Goal: Navigation & Orientation: Locate item on page

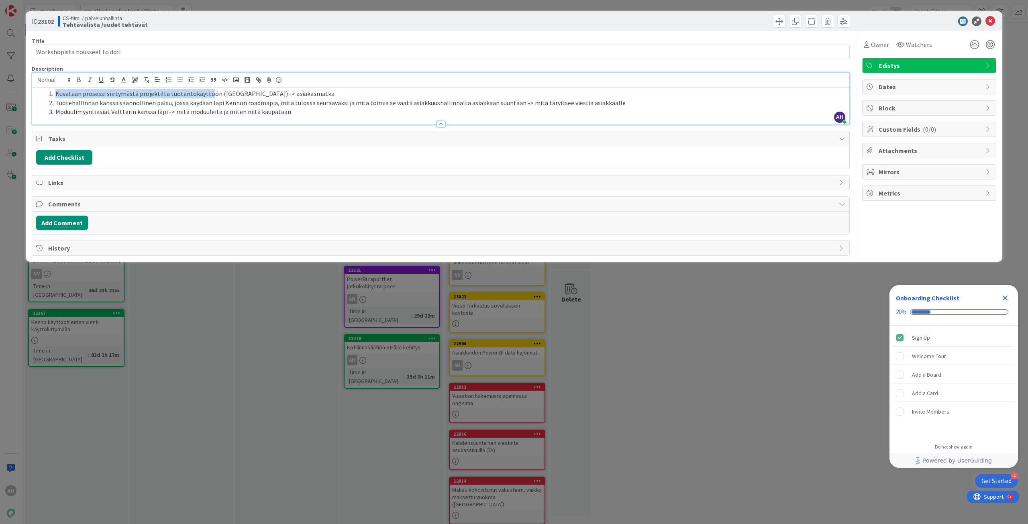
drag, startPoint x: 55, startPoint y: 91, endPoint x: 204, endPoint y: 91, distance: 149.3
click at [204, 91] on li "Kuvataan prosessi siirtymästä projektilta tuotantokäyttöön ([GEOGRAPHIC_DATA]) …" at bounding box center [445, 93] width 799 height 9
drag, startPoint x: 241, startPoint y: 93, endPoint x: 289, endPoint y: 96, distance: 48.2
click at [289, 96] on li "Kuvataan prosessi siirtymästä projektilta tuotantokäyttöön ([GEOGRAPHIC_DATA]) …" at bounding box center [445, 93] width 799 height 9
drag, startPoint x: 289, startPoint y: 95, endPoint x: 51, endPoint y: 90, distance: 238.5
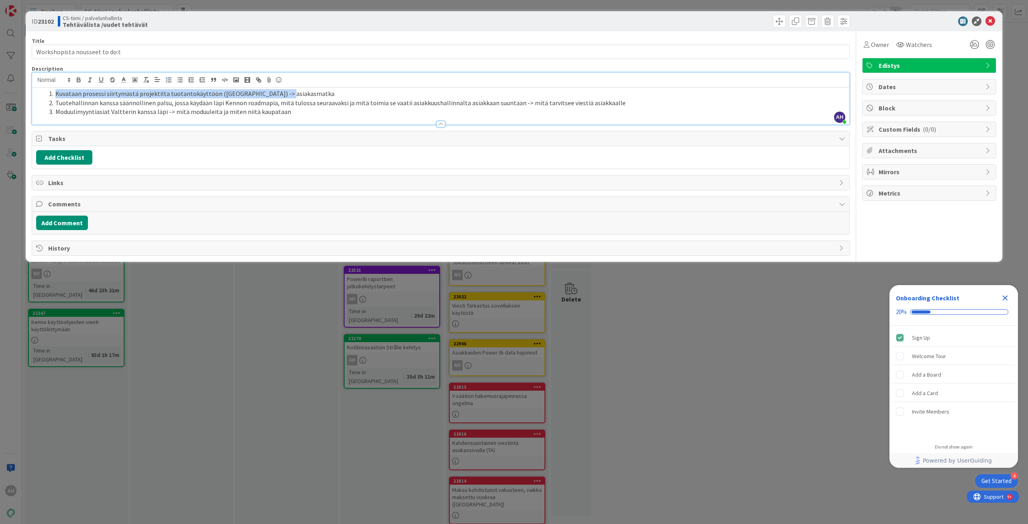
click at [51, 90] on li "Kuvataan prosessi siirtymästä projektilta tuotantokäyttöön ([GEOGRAPHIC_DATA]) …" at bounding box center [445, 93] width 799 height 9
drag, startPoint x: 56, startPoint y: 103, endPoint x: 284, endPoint y: 101, distance: 228.0
click at [284, 101] on li "Tuotehallinnan kanssa säännöllinen palsu, jossa käydään läpi Kennon roadmapia, …" at bounding box center [445, 102] width 799 height 9
drag, startPoint x: 283, startPoint y: 113, endPoint x: 56, endPoint y: 112, distance: 227.2
click at [56, 112] on li "Moduulimyyntiasiat Valtterin kanssa läpi -> mitä moduuleita ja miten niitä kaup…" at bounding box center [445, 111] width 799 height 9
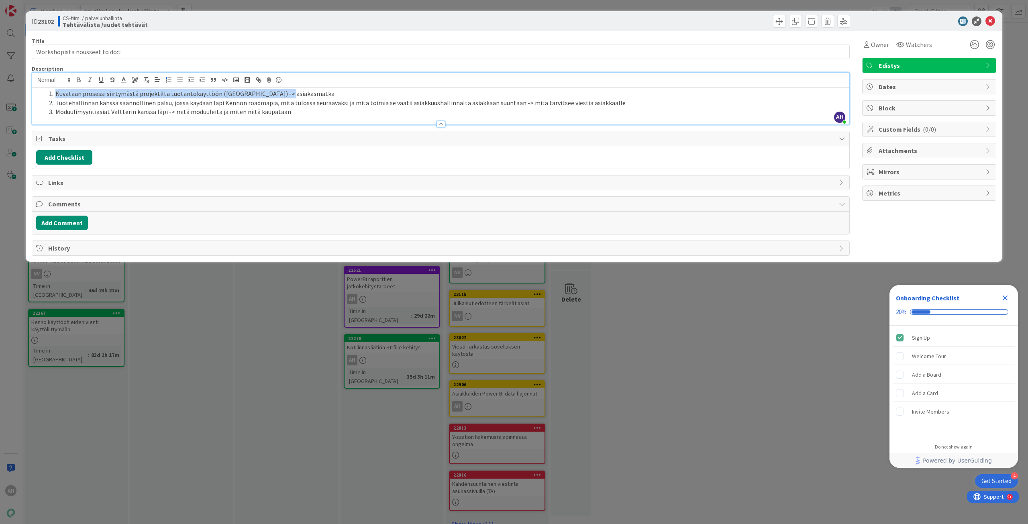
drag, startPoint x: 56, startPoint y: 95, endPoint x: 281, endPoint y: 93, distance: 224.4
click at [281, 93] on li "Kuvataan prosessi siirtymästä projektilta tuotantokäyttöön ([GEOGRAPHIC_DATA]) …" at bounding box center [445, 93] width 799 height 9
click at [289, 105] on li "Tuotehallinnan kanssa säännöllinen palsu, jossa käydään läpi Kennon roadmapia, …" at bounding box center [445, 102] width 799 height 9
drag, startPoint x: 282, startPoint y: 92, endPoint x: 53, endPoint y: 97, distance: 229.2
click at [53, 97] on li "Kuvataan prosessi siirtymästä projektilta tuotantokäyttöön ([GEOGRAPHIC_DATA]) …" at bounding box center [445, 93] width 799 height 9
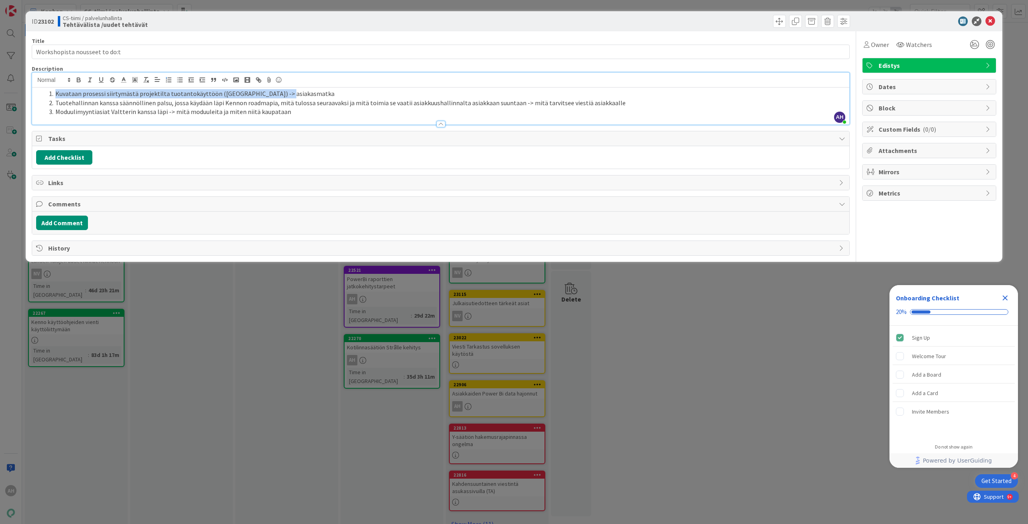
click at [276, 93] on li "Kuvataan prosessi siirtymästä projektilta tuotantokäyttöön ([GEOGRAPHIC_DATA]) …" at bounding box center [445, 93] width 799 height 9
drag, startPoint x: 283, startPoint y: 93, endPoint x: 57, endPoint y: 93, distance: 226.0
click at [57, 93] on li "Kuvataan prosessi siirtymästä projektilta tuotantokäyttöön ([GEOGRAPHIC_DATA]) …" at bounding box center [445, 93] width 799 height 9
drag, startPoint x: 125, startPoint y: 112, endPoint x: 130, endPoint y: 105, distance: 8.4
click at [125, 111] on li "Moduulimyyntiasiat Valtterin kanssa läpi -> mitä moduuleita ja miten niitä kaup…" at bounding box center [445, 111] width 799 height 9
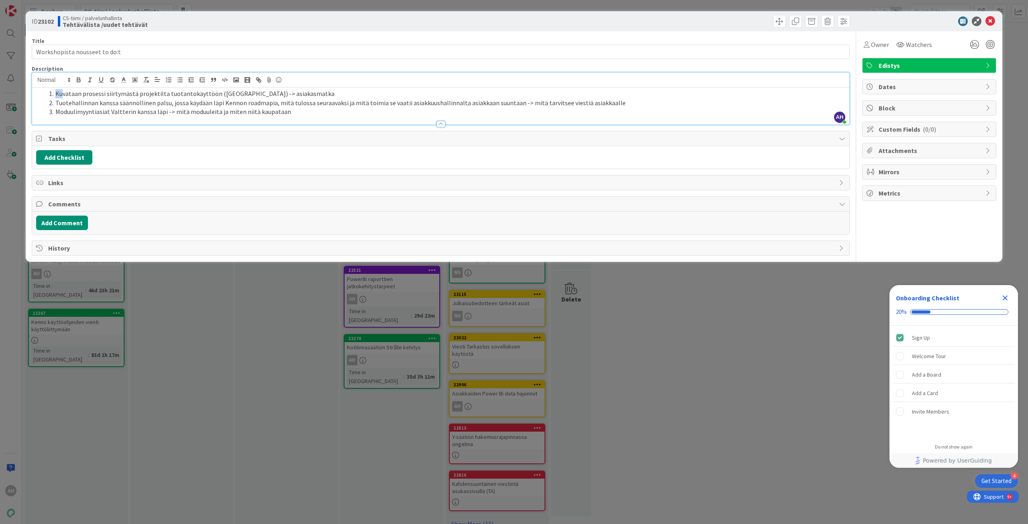
drag, startPoint x: 54, startPoint y: 93, endPoint x: 64, endPoint y: 94, distance: 10.1
click at [64, 94] on li "Kuvataan prosessi siirtymästä projektilta tuotantokäyttöön ([GEOGRAPHIC_DATA]) …" at bounding box center [445, 93] width 799 height 9
click at [71, 100] on li "Tuotehallinnan kanssa säännöllinen palsu, jossa käydään läpi Kennon roadmapia, …" at bounding box center [445, 102] width 799 height 9
drag, startPoint x: 56, startPoint y: 94, endPoint x: 285, endPoint y: 94, distance: 229.2
click at [285, 94] on li "Kuvataan prosessi siirtymästä projektilta tuotantokäyttöön ([GEOGRAPHIC_DATA]) …" at bounding box center [445, 93] width 799 height 9
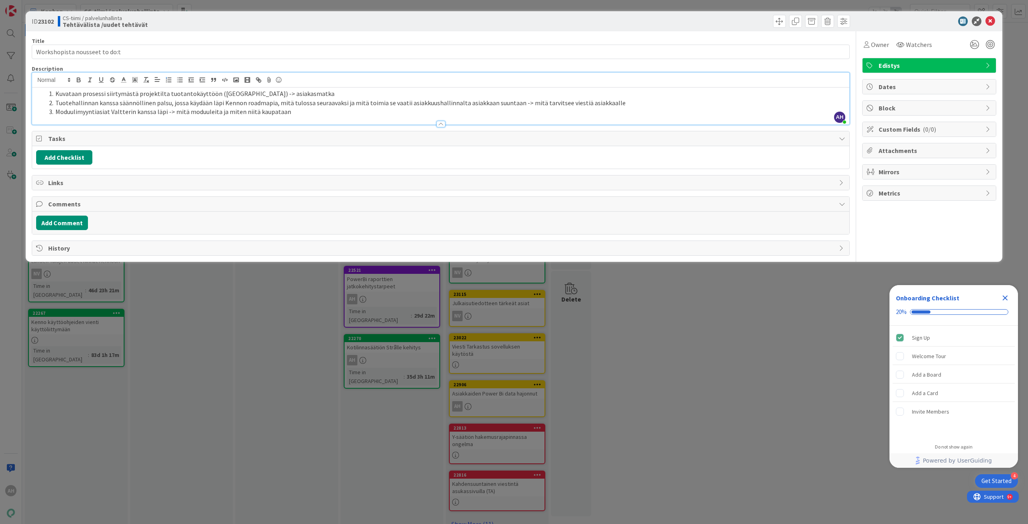
click at [301, 106] on li "Tuotehallinnan kanssa säännöllinen palsu, jossa käydään läpi Kennon roadmapia, …" at bounding box center [445, 102] width 799 height 9
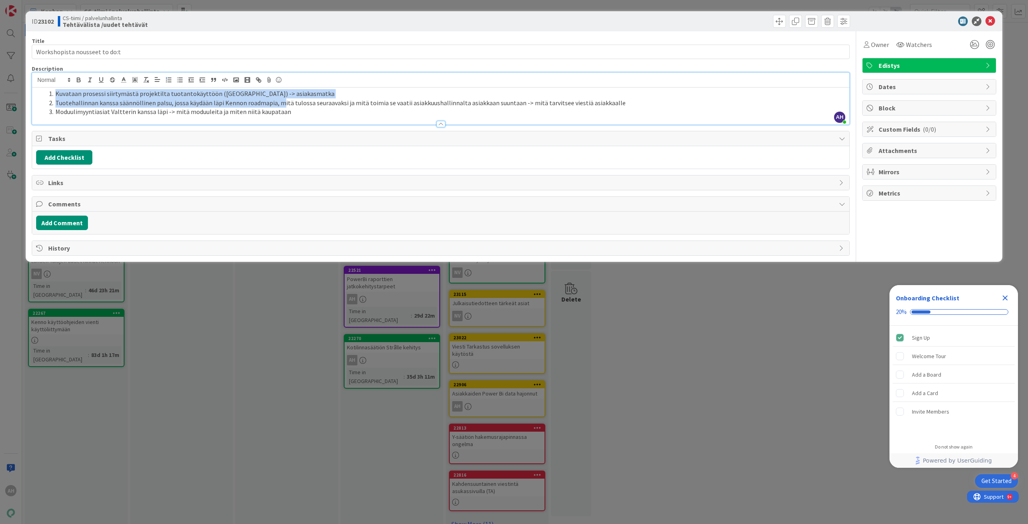
drag, startPoint x: 54, startPoint y: 94, endPoint x: 280, endPoint y: 98, distance: 225.6
click at [280, 98] on ol "Kuvataan prosessi siirtymästä projektilta tuotantokäyttöön (Kenno) -> asiakasma…" at bounding box center [440, 102] width 809 height 27
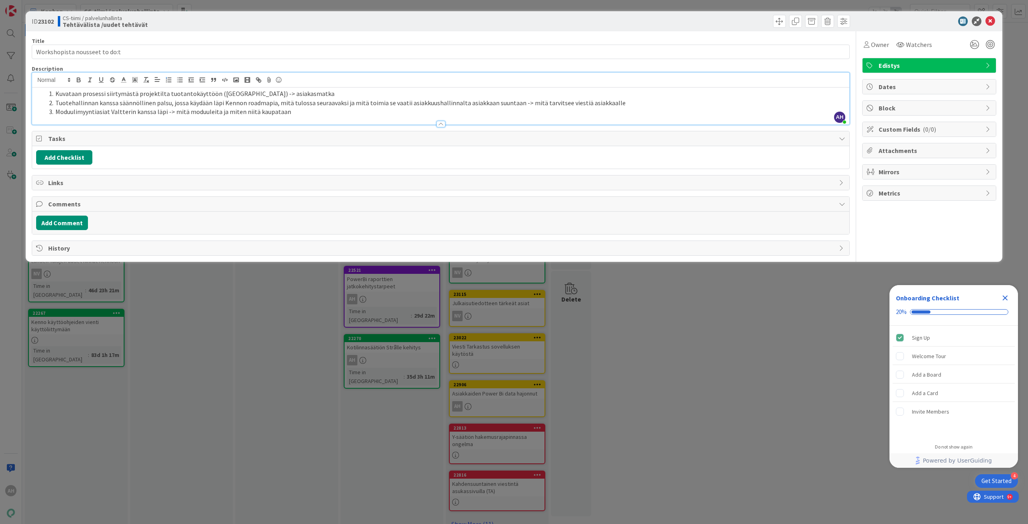
click at [287, 102] on li "Tuotehallinnan kanssa säännöllinen palsu, jossa käydään läpi Kennon roadmapia, …" at bounding box center [445, 102] width 799 height 9
click at [284, 94] on li "Kuvataan prosessi siirtymästä projektilta tuotantokäyttöön ([GEOGRAPHIC_DATA]) …" at bounding box center [445, 93] width 799 height 9
drag, startPoint x: 284, startPoint y: 93, endPoint x: 56, endPoint y: 94, distance: 228.0
click at [56, 94] on li "Kuvataan prosessi siirtymästä projektilta tuotantokäyttöön ([GEOGRAPHIC_DATA]) …" at bounding box center [445, 93] width 799 height 9
